Goal: Browse casually

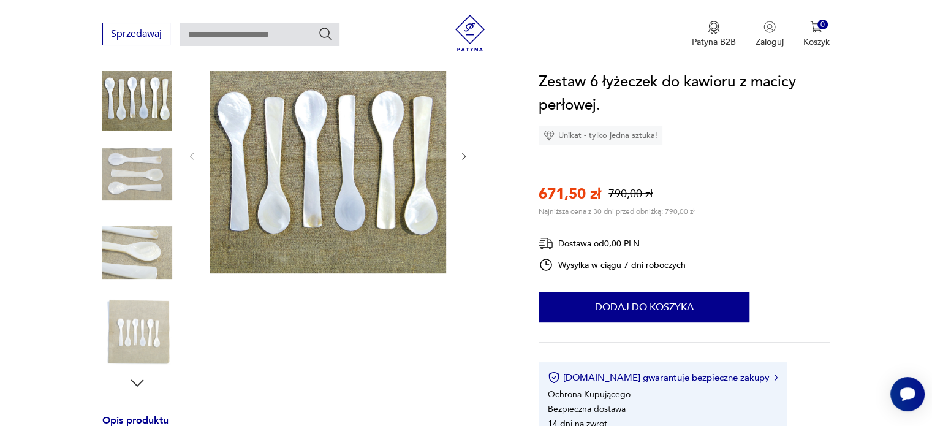
scroll to position [162, 0]
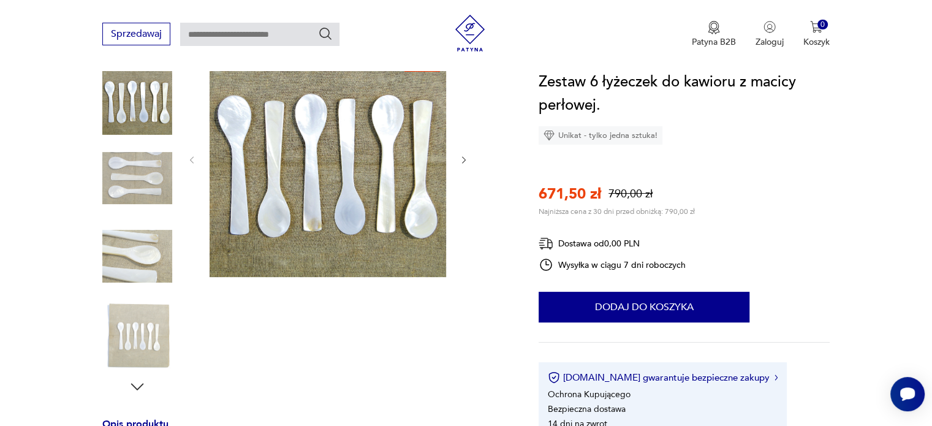
click at [133, 256] on img at bounding box center [137, 256] width 70 height 70
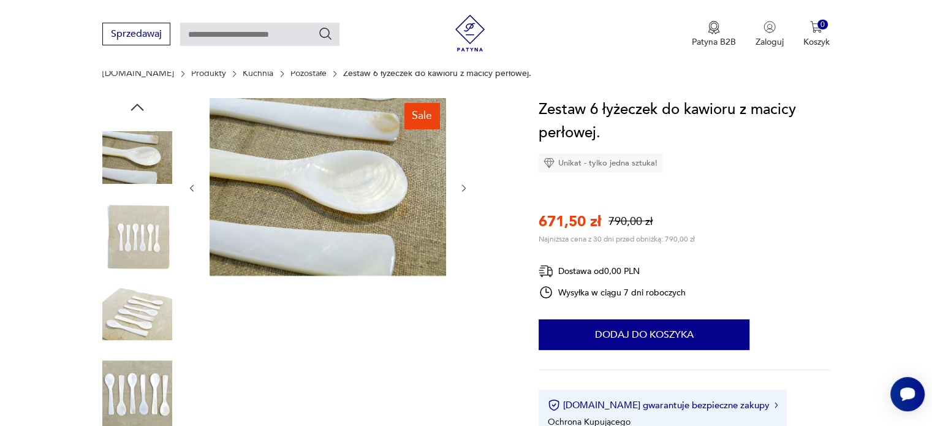
scroll to position [90, 0]
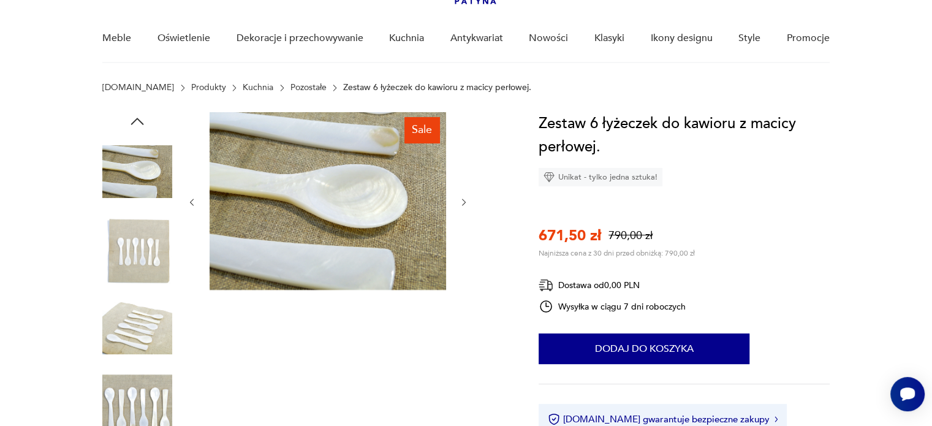
click at [151, 171] on img at bounding box center [137, 172] width 70 height 70
click at [110, 265] on img at bounding box center [137, 250] width 70 height 70
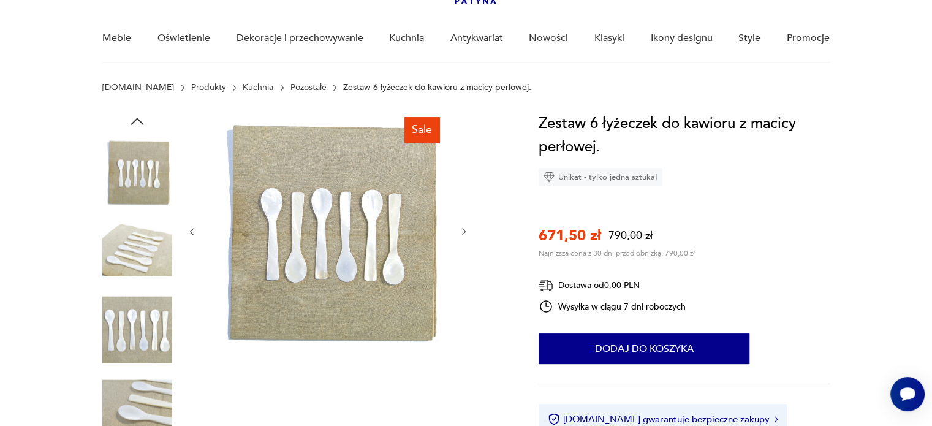
click at [132, 311] on img at bounding box center [137, 328] width 70 height 70
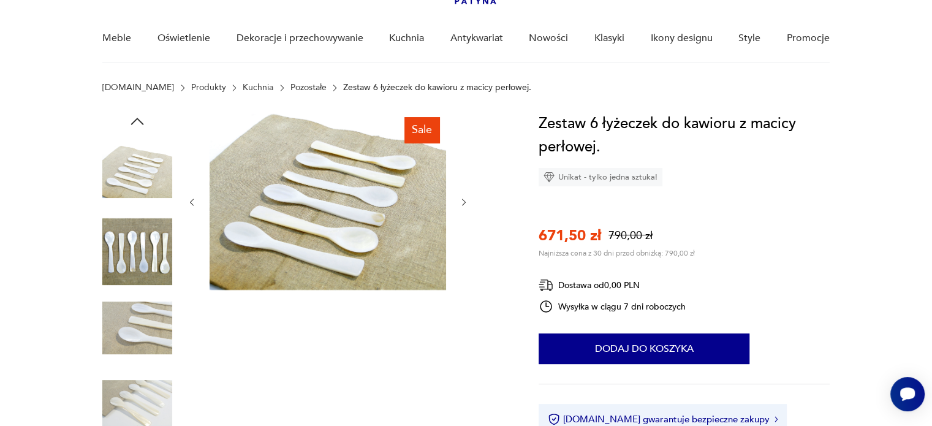
click at [133, 392] on img at bounding box center [137, 406] width 70 height 70
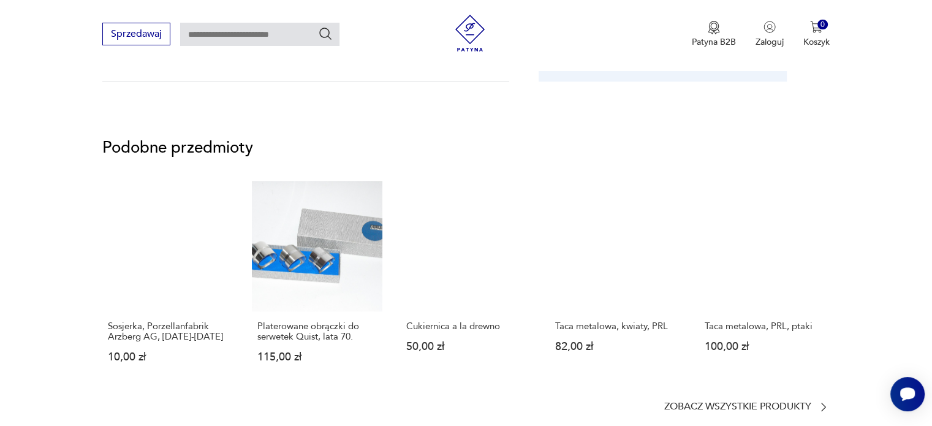
scroll to position [811, 0]
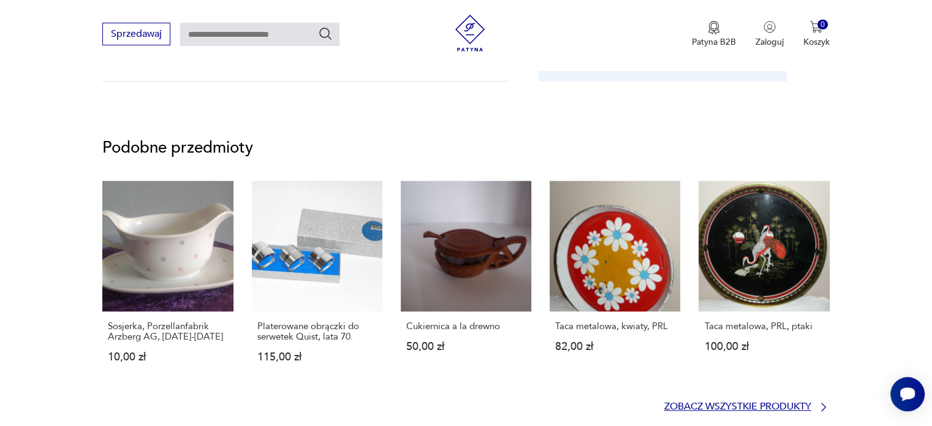
click at [819, 404] on icon at bounding box center [824, 407] width 12 height 12
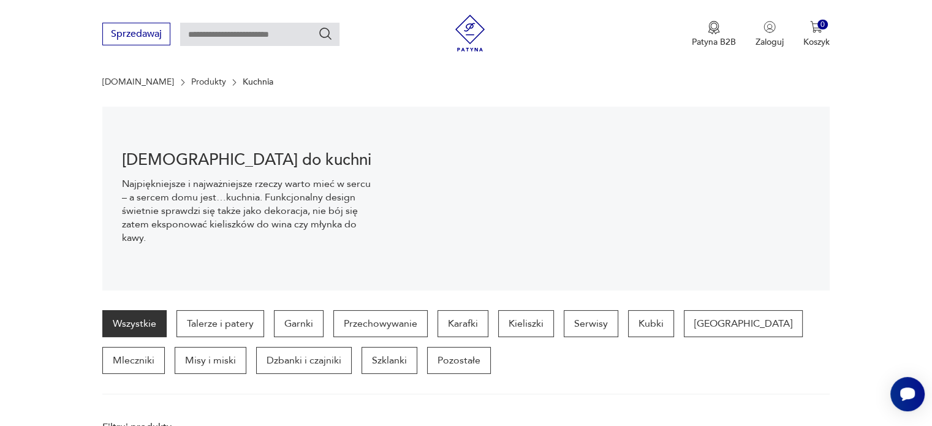
scroll to position [85, 0]
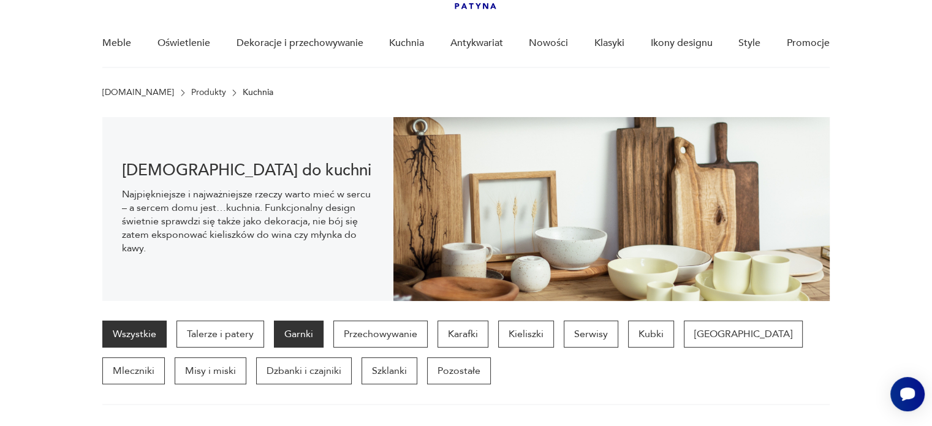
click at [302, 332] on p "Garnki" at bounding box center [299, 334] width 50 height 27
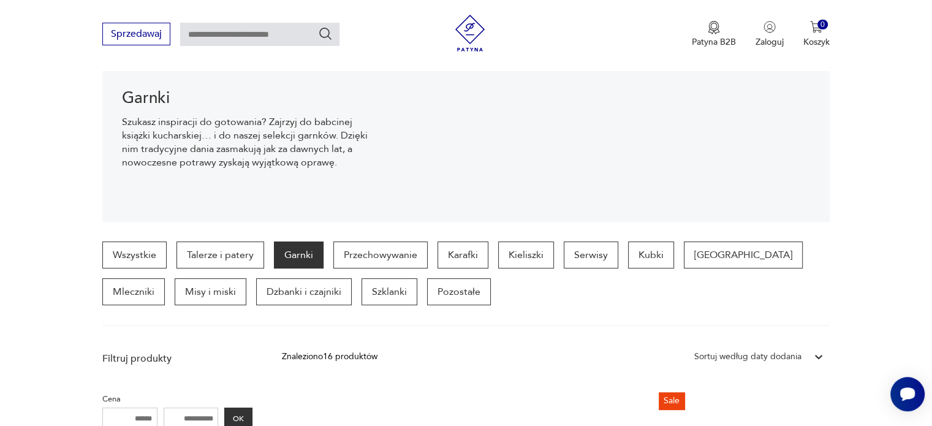
scroll to position [195, 0]
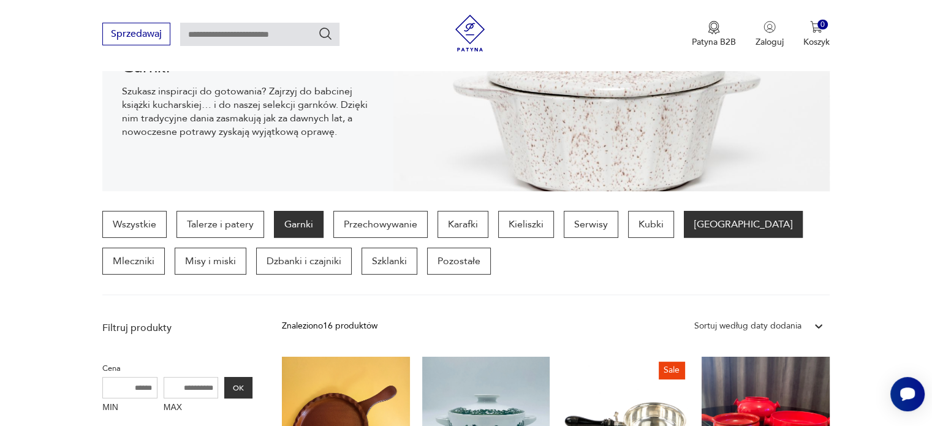
click at [691, 222] on p "[GEOGRAPHIC_DATA]" at bounding box center [743, 224] width 119 height 27
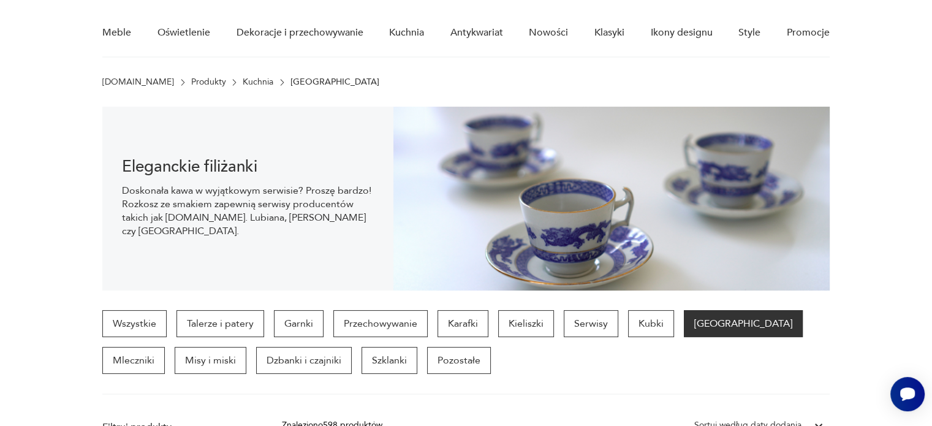
scroll to position [97, 0]
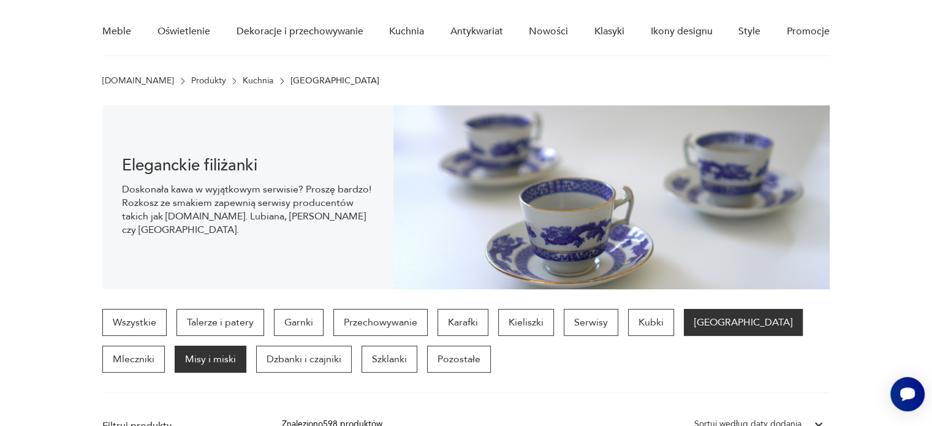
click at [175, 354] on p "Misy i miski" at bounding box center [211, 359] width 72 height 27
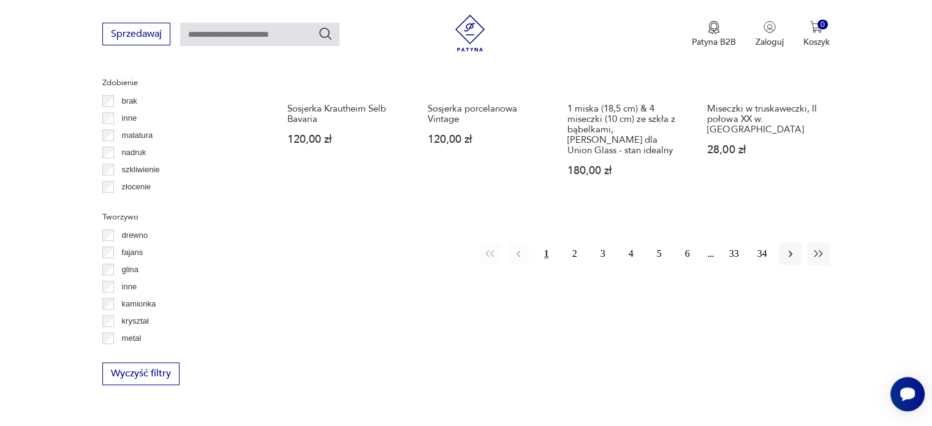
scroll to position [1346, 0]
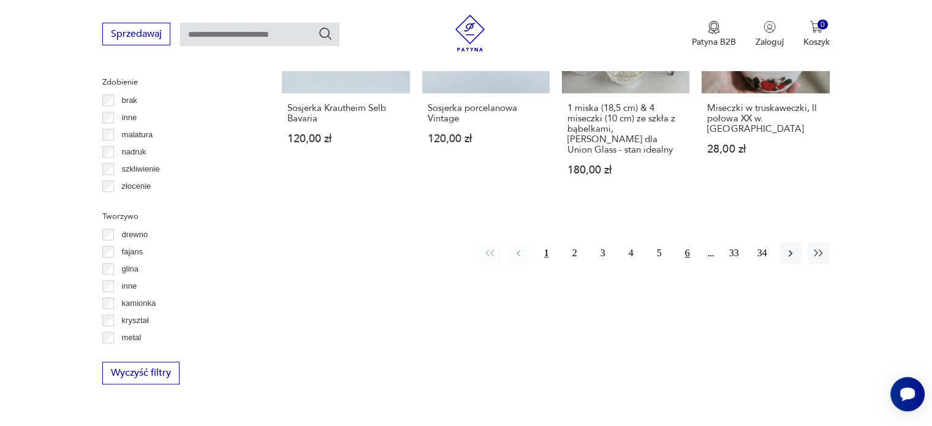
click at [683, 242] on button "6" at bounding box center [688, 253] width 22 height 22
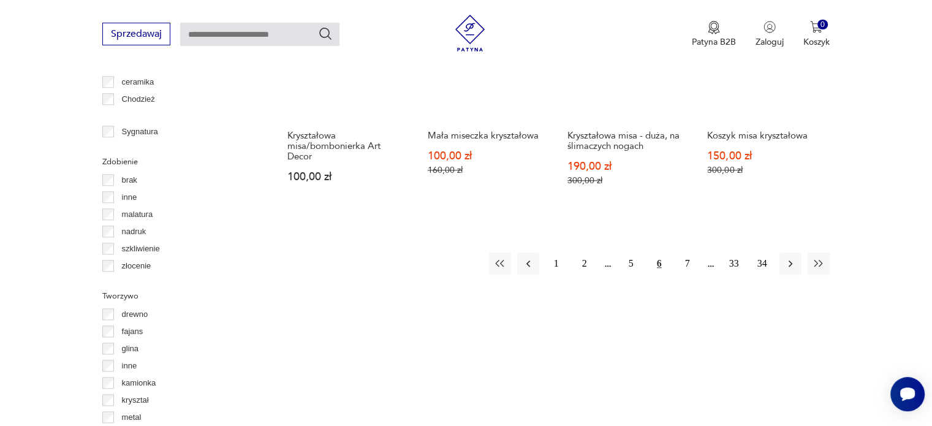
scroll to position [1266, 0]
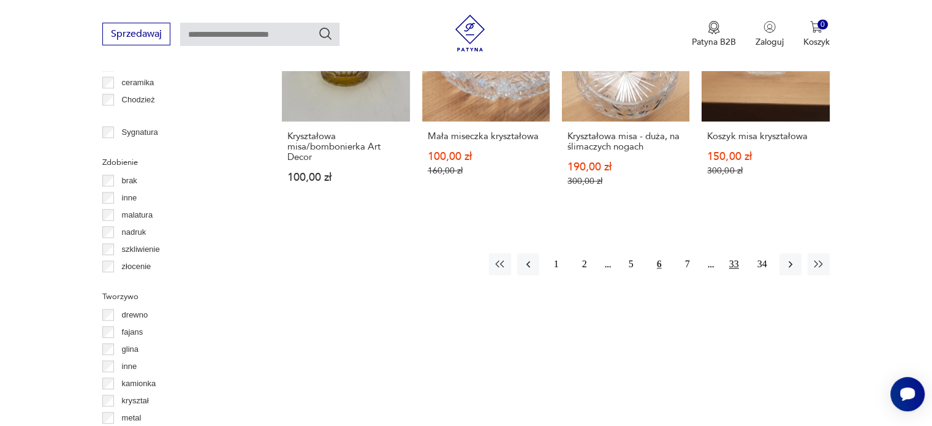
click at [734, 253] on button "33" at bounding box center [734, 264] width 22 height 22
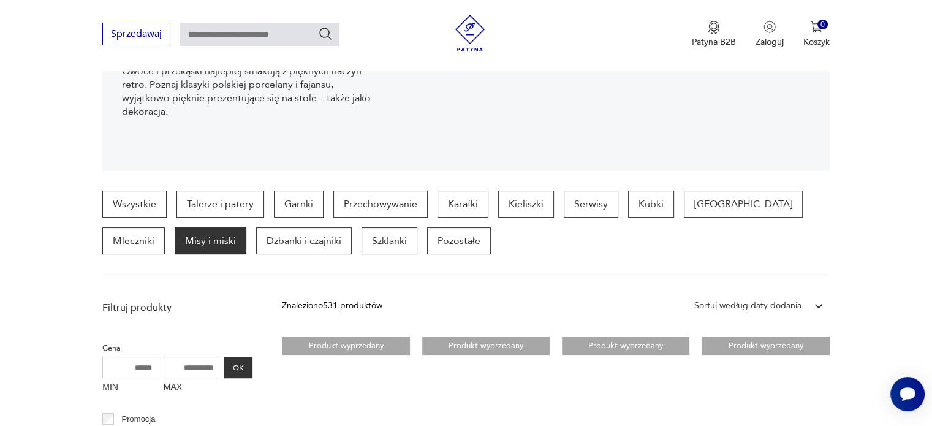
scroll to position [215, 0]
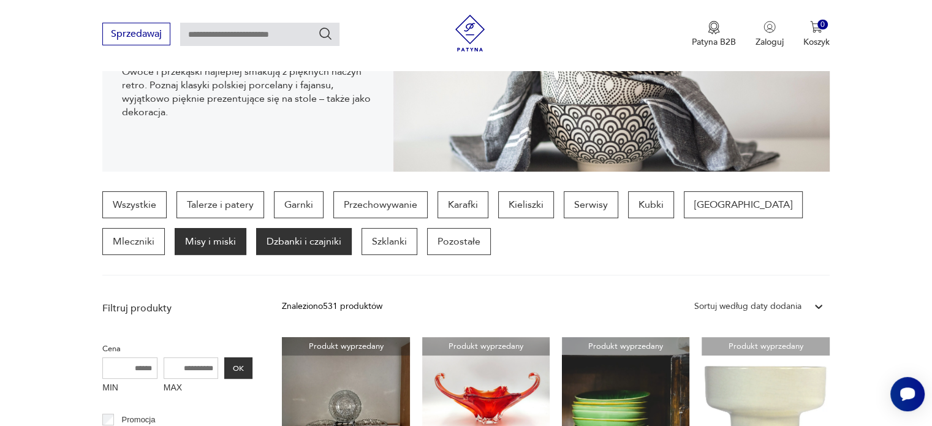
click at [261, 245] on p "Dzbanki i czajniki" at bounding box center [304, 241] width 96 height 27
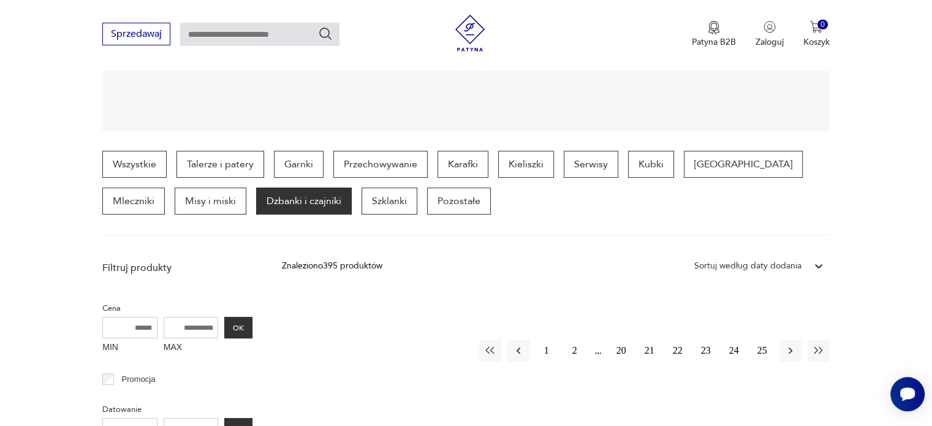
scroll to position [256, 0]
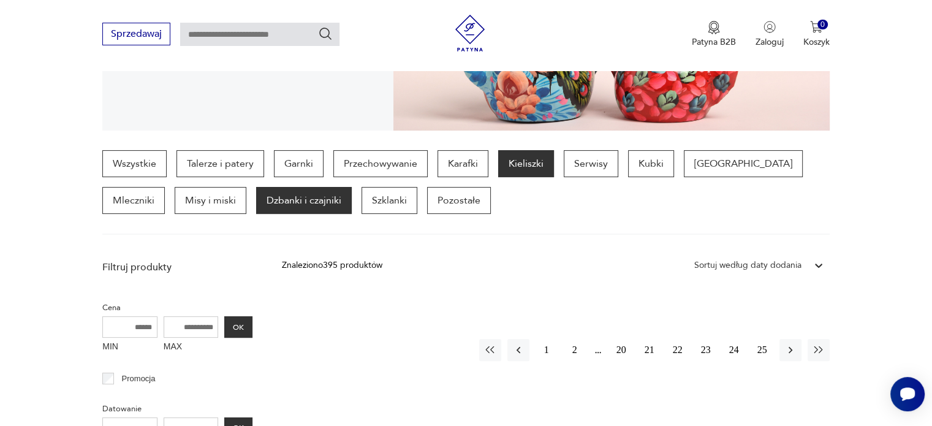
click at [528, 164] on p "Kieliszki" at bounding box center [526, 163] width 56 height 27
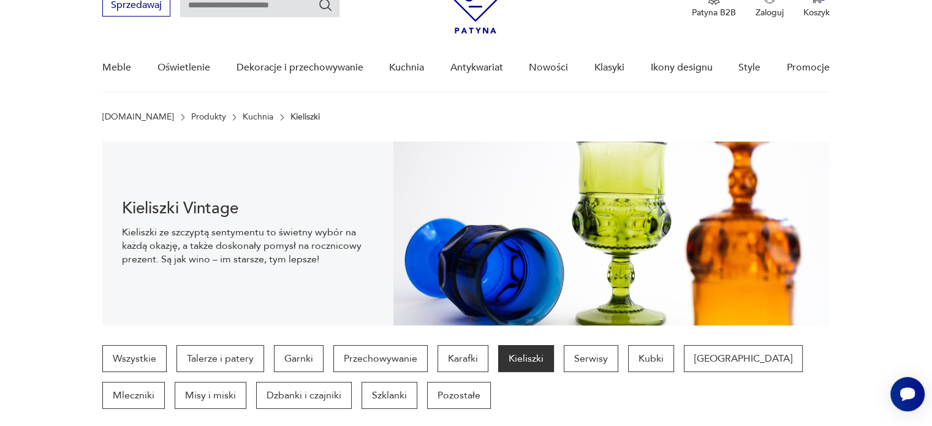
scroll to position [60, 0]
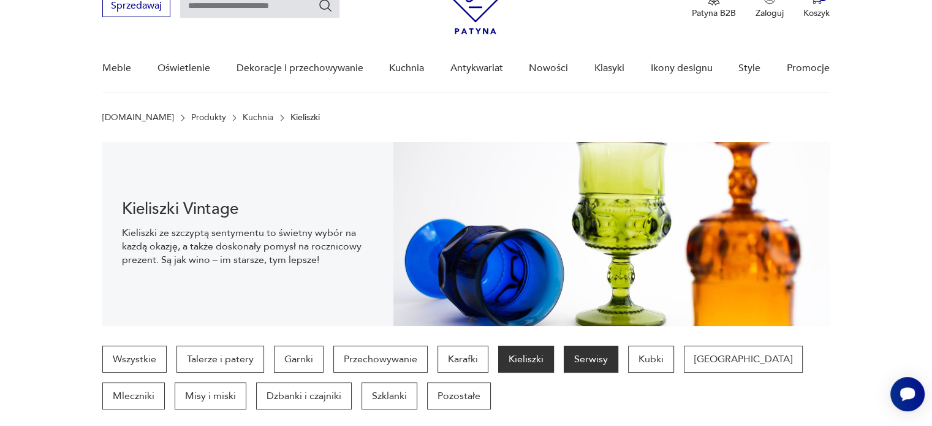
click at [589, 357] on p "Serwisy" at bounding box center [591, 359] width 55 height 27
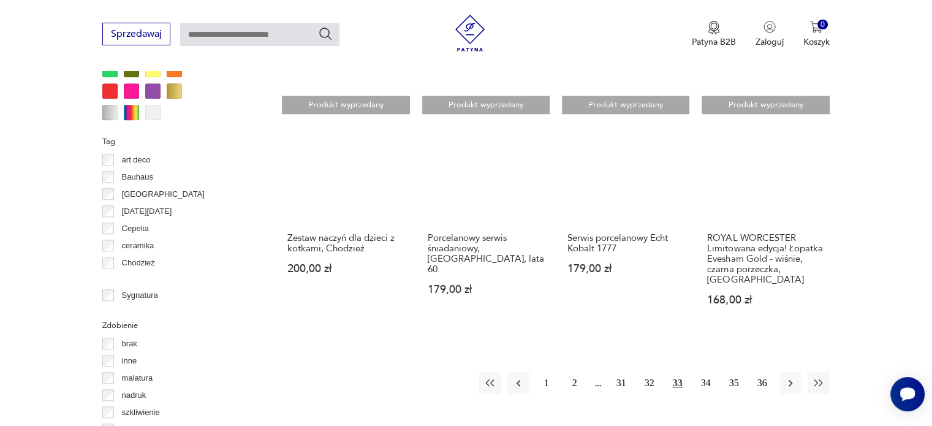
scroll to position [1236, 0]
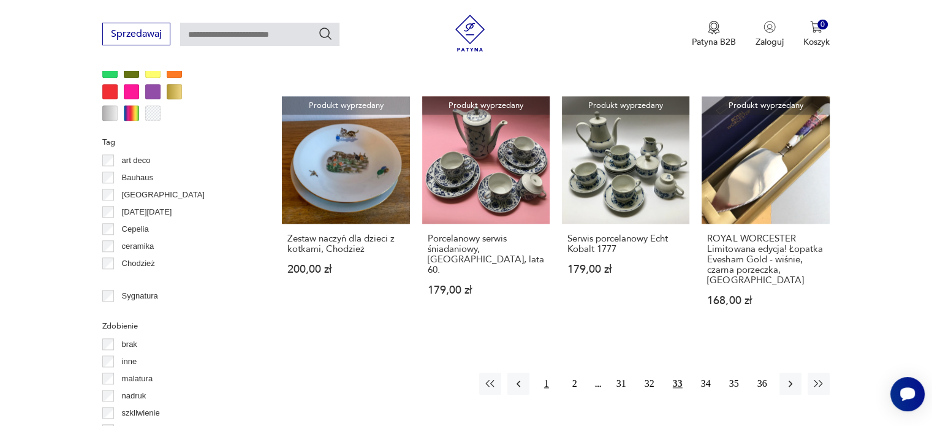
click at [547, 373] on button "1" at bounding box center [547, 384] width 22 height 22
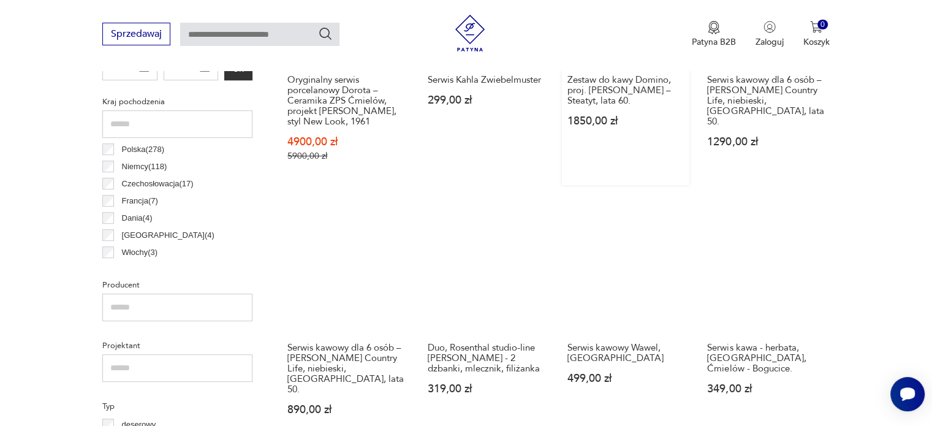
scroll to position [620, 0]
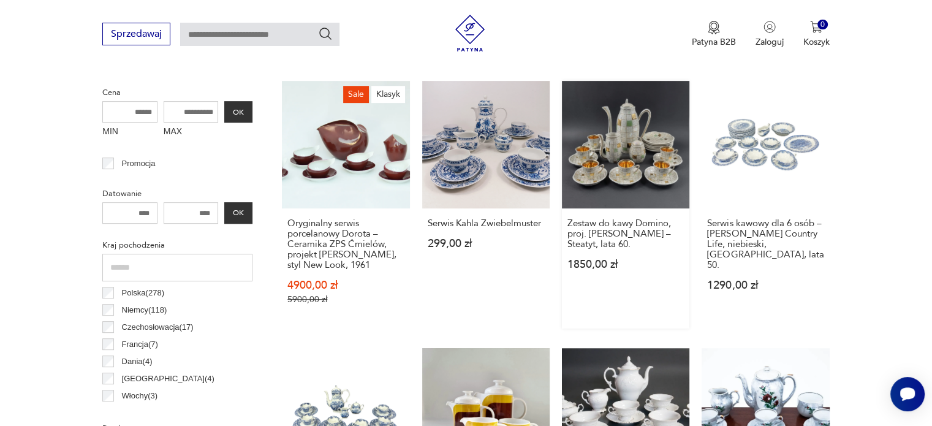
click at [606, 179] on link "Zestaw do kawy Domino, proj. [PERSON_NAME] – Steatyt, lata 60. 1850,00 zł" at bounding box center [625, 205] width 127 height 248
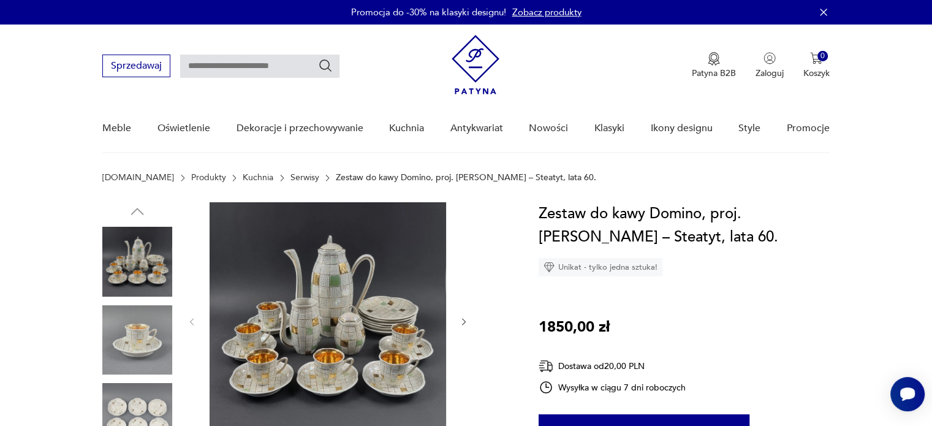
click at [326, 325] on img at bounding box center [328, 320] width 237 height 237
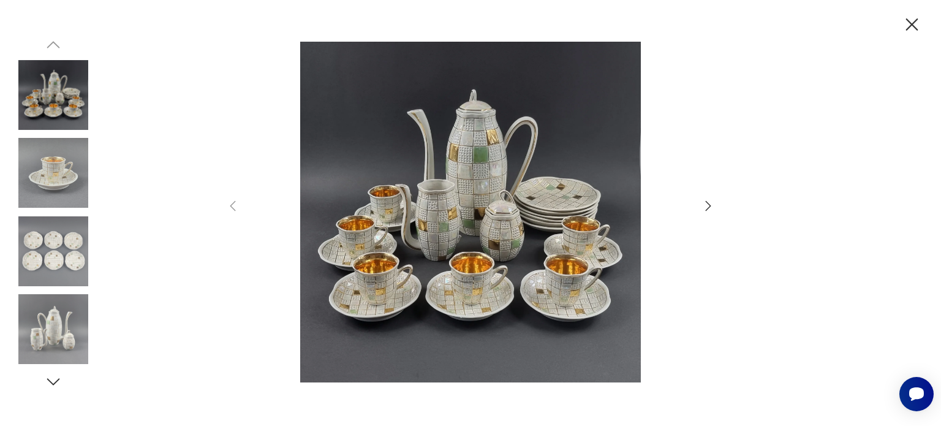
click at [705, 204] on icon "button" at bounding box center [708, 206] width 15 height 15
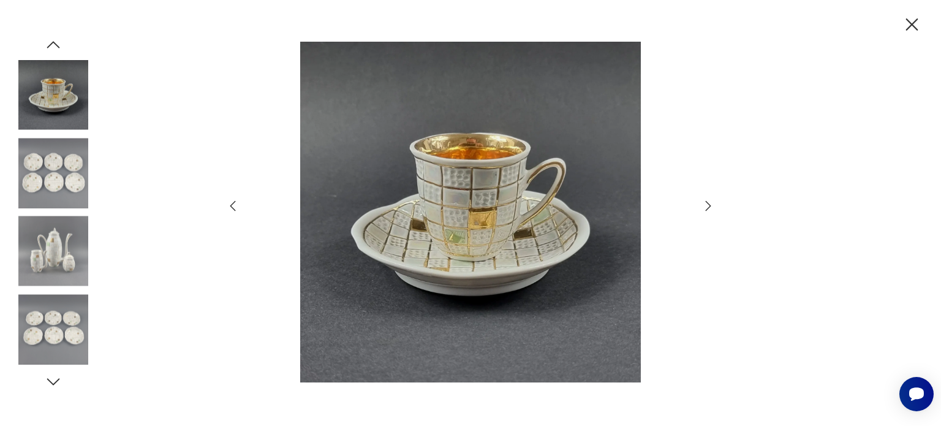
click at [705, 204] on icon "button" at bounding box center [708, 206] width 15 height 15
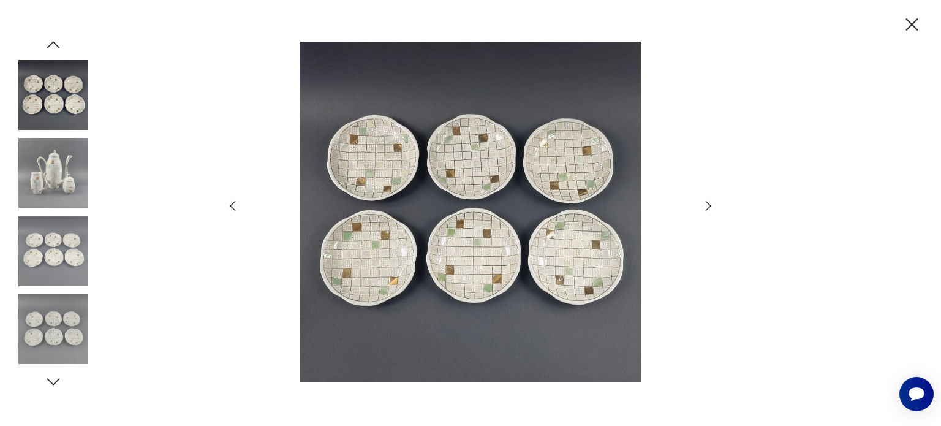
click at [705, 204] on icon "button" at bounding box center [708, 206] width 15 height 15
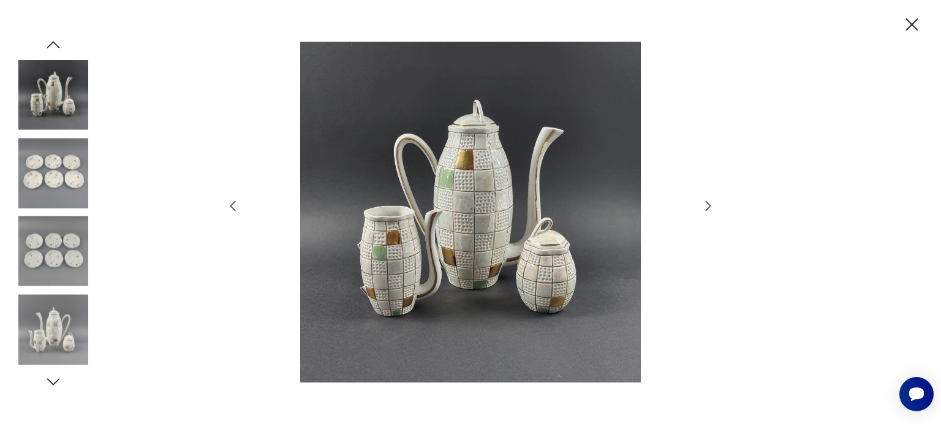
click at [705, 204] on icon "button" at bounding box center [708, 206] width 15 height 15
